Goal: Task Accomplishment & Management: Complete application form

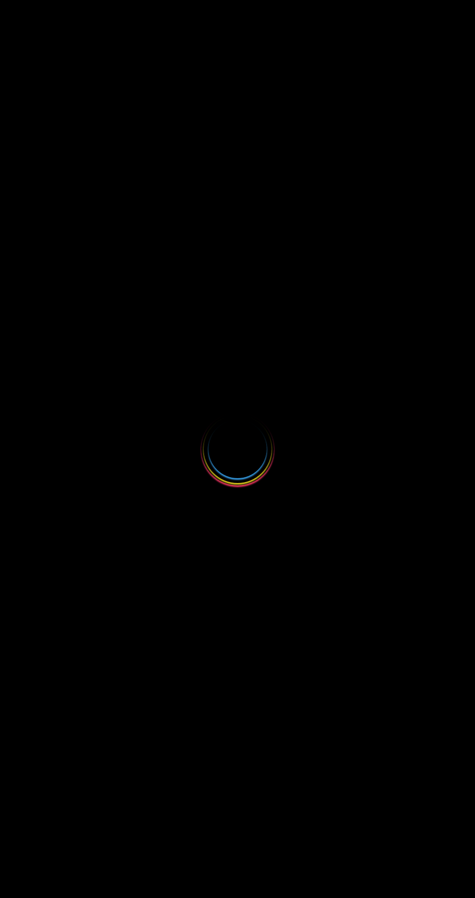
select select
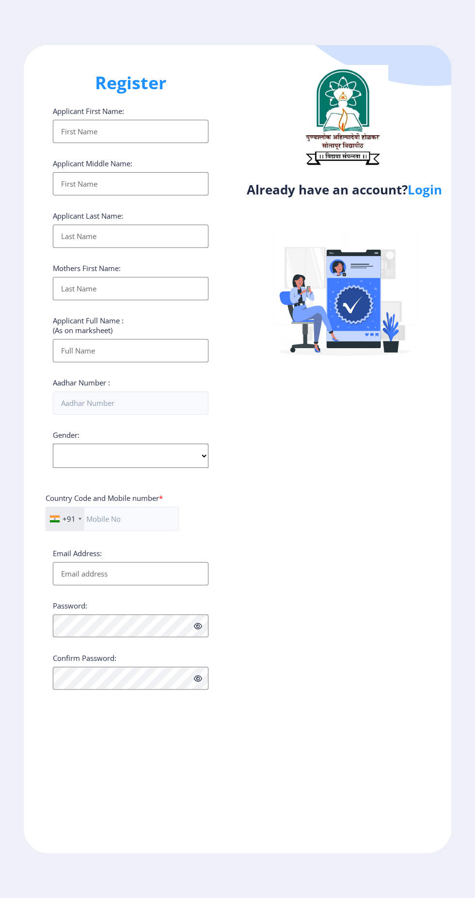
click at [427, 198] on link "Login" at bounding box center [425, 189] width 34 height 17
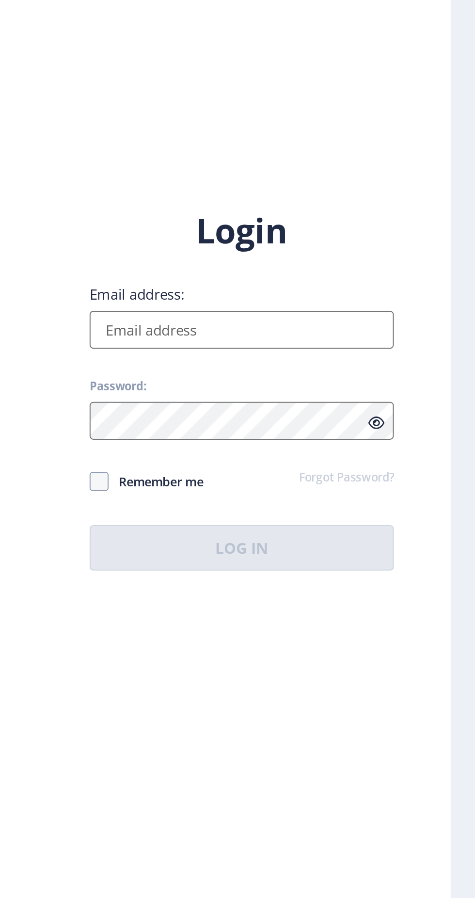
click at [309, 420] on input "Email address:" at bounding box center [345, 410] width 156 height 19
type input "[EMAIL_ADDRESS][DOMAIN_NAME]"
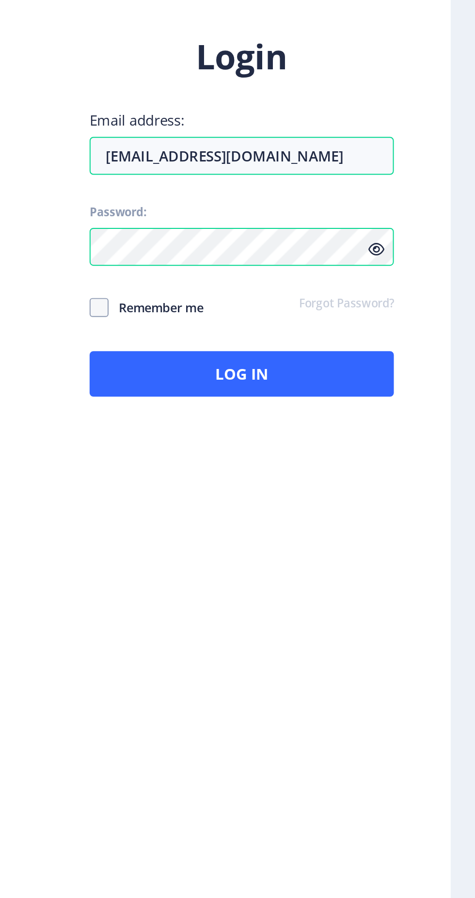
click at [413, 462] on icon at bounding box center [413, 458] width 8 height 7
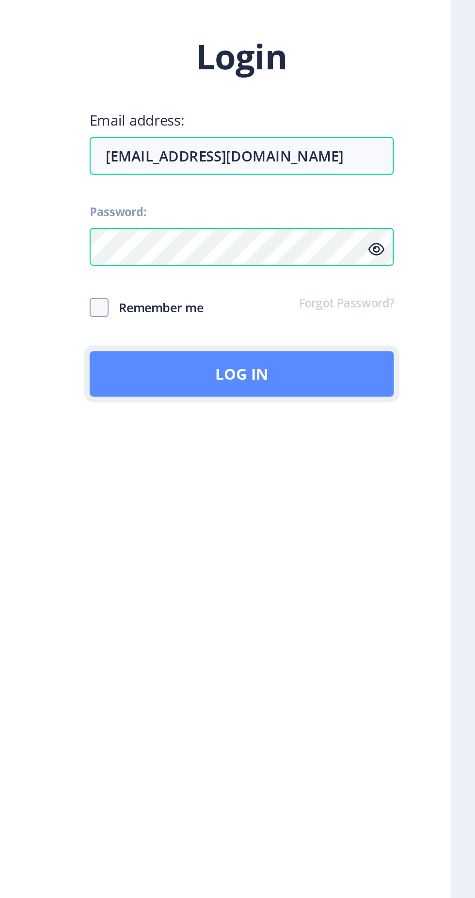
click at [377, 534] on button "Log In" at bounding box center [345, 521] width 156 height 23
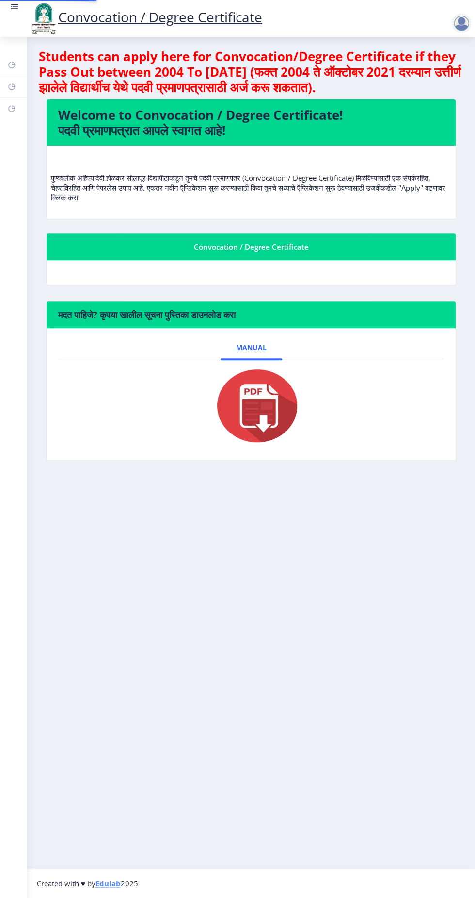
click at [393, 475] on div "मदत पाहिजे? कृपया खालील सूचना पुस्तिका डाउनलोड करा Manual" at bounding box center [251, 388] width 425 height 175
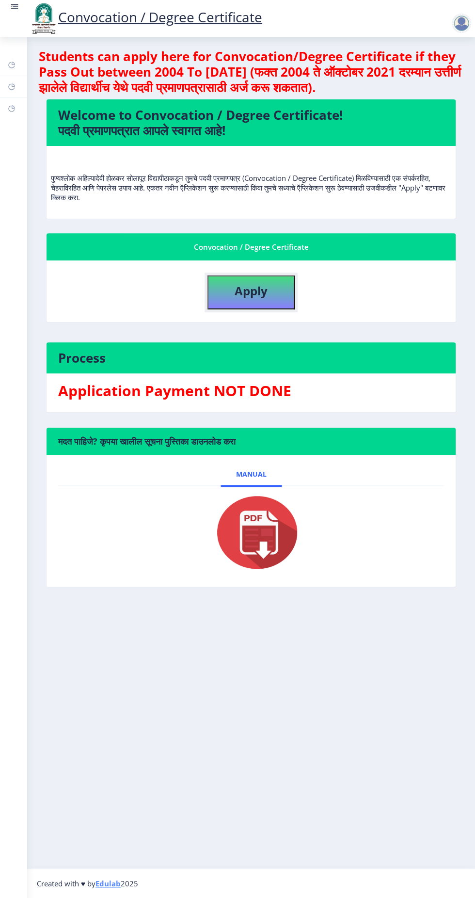
click at [259, 285] on b "Apply" at bounding box center [251, 291] width 33 height 16
select select
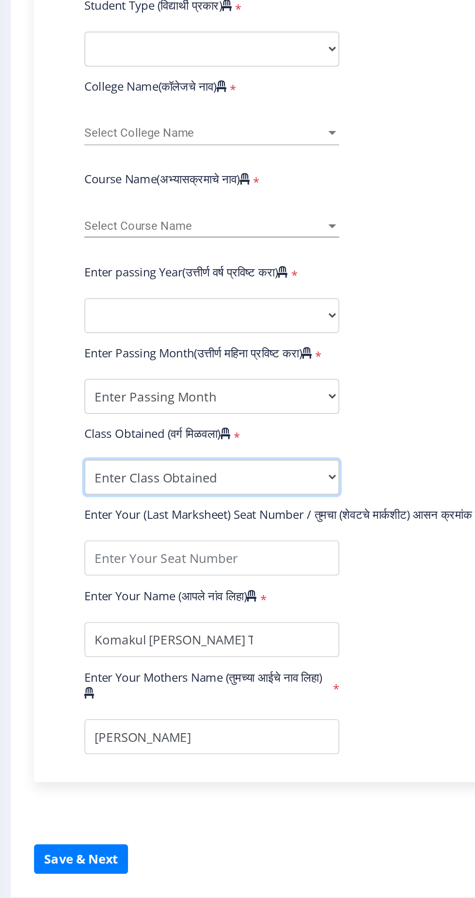
click at [229, 637] on select "Enter Class Obtained FIRST CLASS WITH DISTINCTION FIRST CLASS HIGHER SECOND CLA…" at bounding box center [164, 635] width 159 height 22
select select "Grade A+"
click at [85, 624] on select "Enter Class Obtained FIRST CLASS WITH DISTINCTION FIRST CLASS HIGHER SECOND CLA…" at bounding box center [164, 635] width 159 height 22
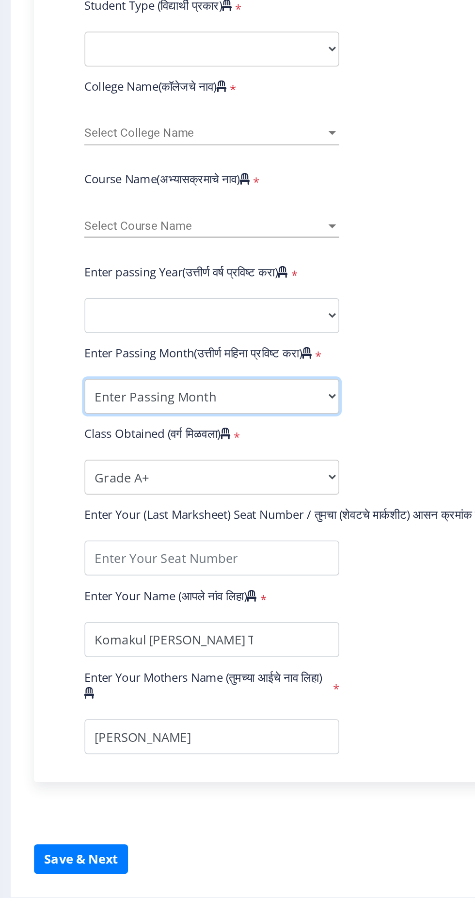
click at [242, 579] on select "Enter Passing Month March April May October November December" at bounding box center [164, 584] width 159 height 22
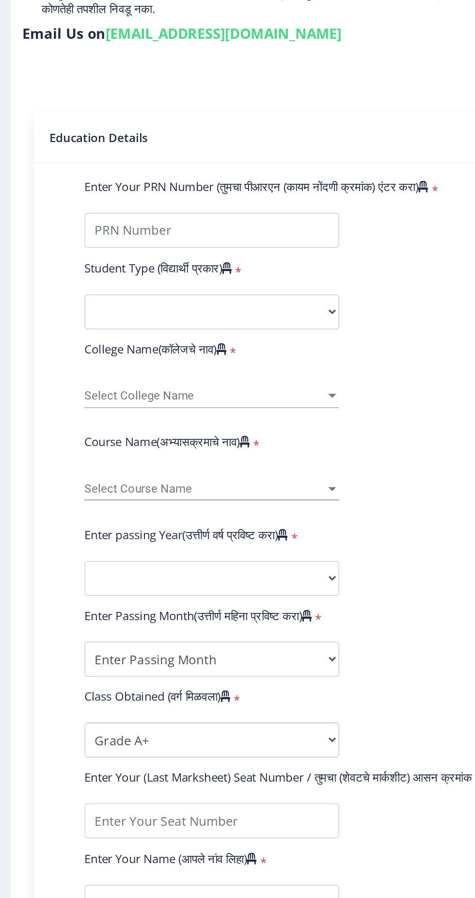
click at [239, 419] on div at bounding box center [239, 420] width 5 height 2
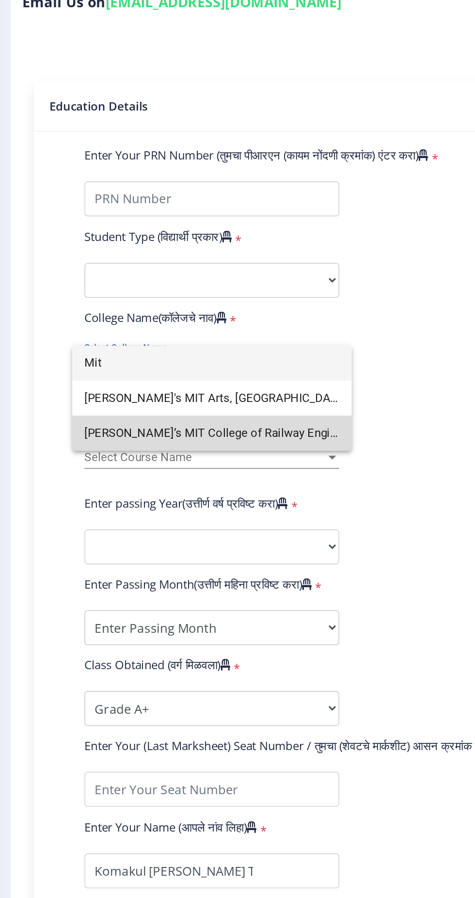
type input "Mit"
click at [185, 461] on span "[PERSON_NAME]’s MIT College of Railway Engineering & Research, [GEOGRAPHIC_DATA…" at bounding box center [164, 463] width 159 height 22
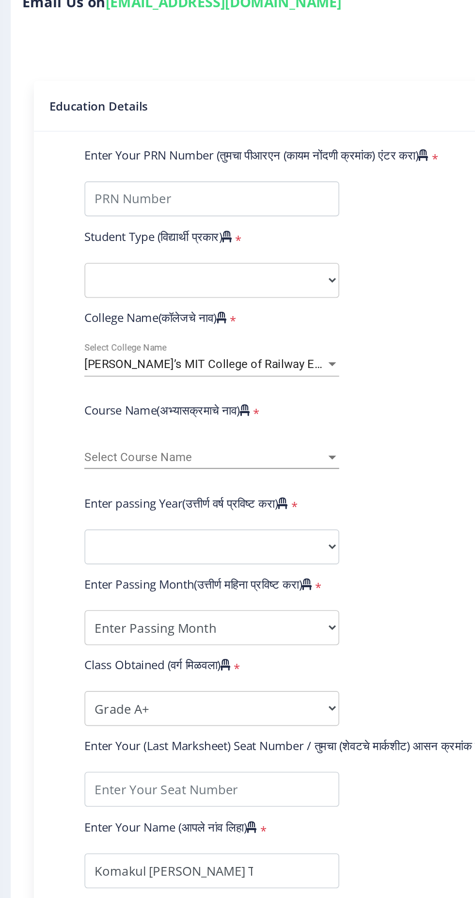
click at [239, 475] on div at bounding box center [239, 478] width 9 height 8
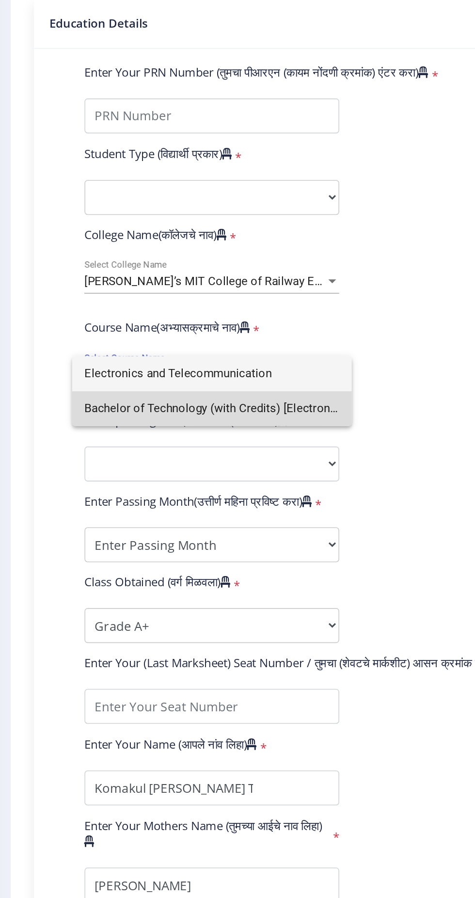
type input "Electronics and Telecommunication"
click at [216, 493] on span "Bachelor of Technology (with Credits) [Electronics and Telecommunication Engine…" at bounding box center [164, 500] width 159 height 22
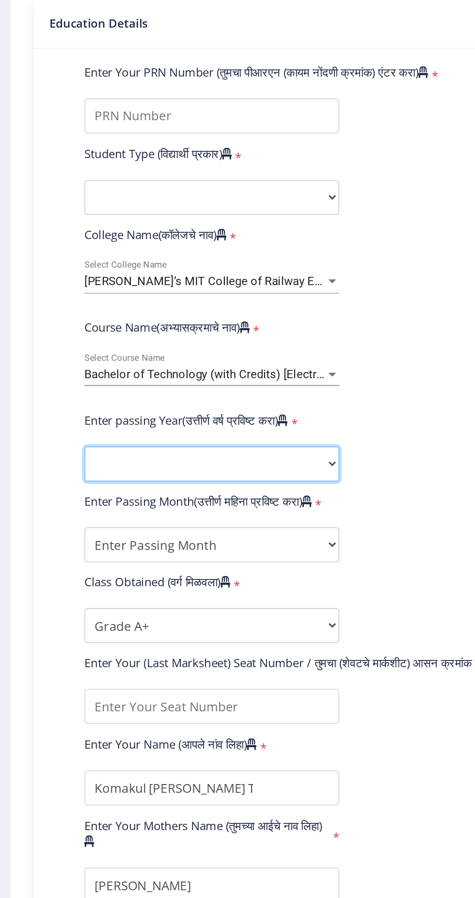
click at [238, 531] on select "2025 2024 2023 2022 2021 2020 2019 2018 2017 2016 2015 2014 2013 2012 2011 2010…" at bounding box center [164, 534] width 159 height 22
select select "2025"
click at [85, 523] on select "2025 2024 2023 2022 2021 2020 2019 2018 2017 2016 2015 2014 2013 2012 2011 2010…" at bounding box center [164, 534] width 159 height 22
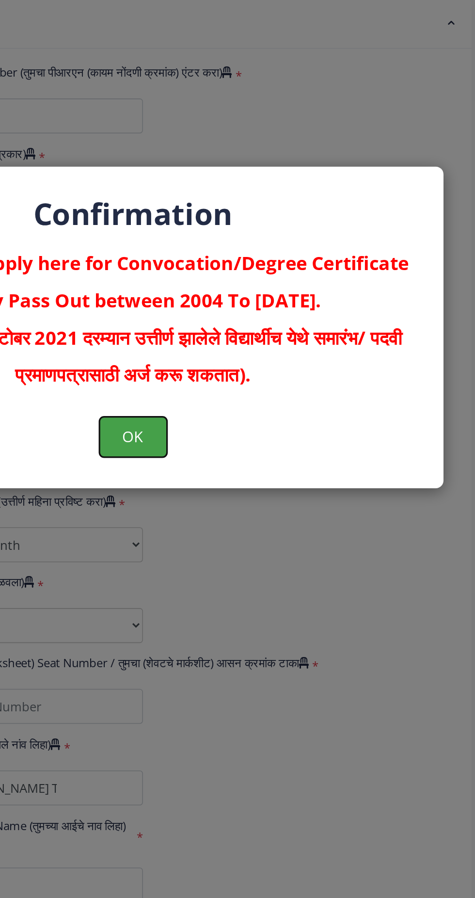
click at [250, 526] on button "OK" at bounding box center [238, 517] width 42 height 25
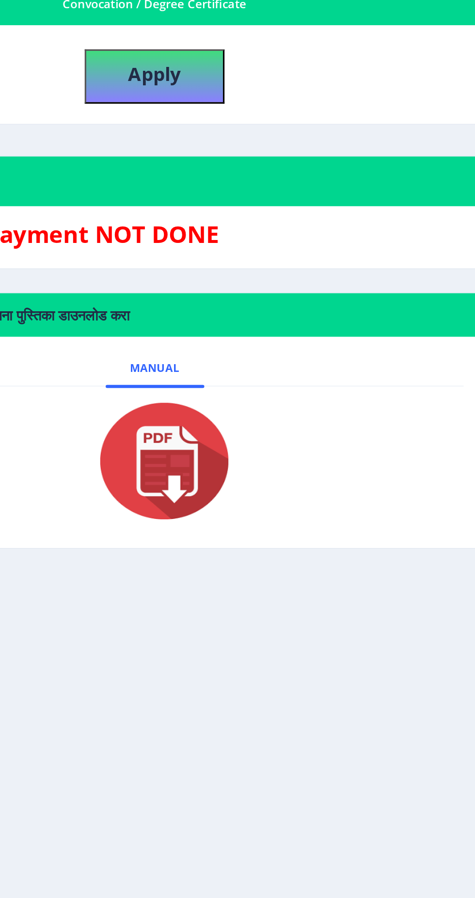
select select
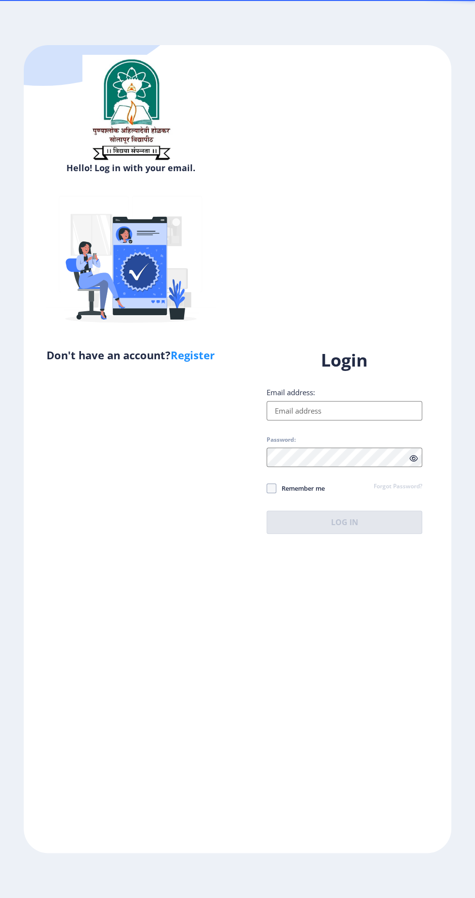
select select
